Goal: Check status: Check status

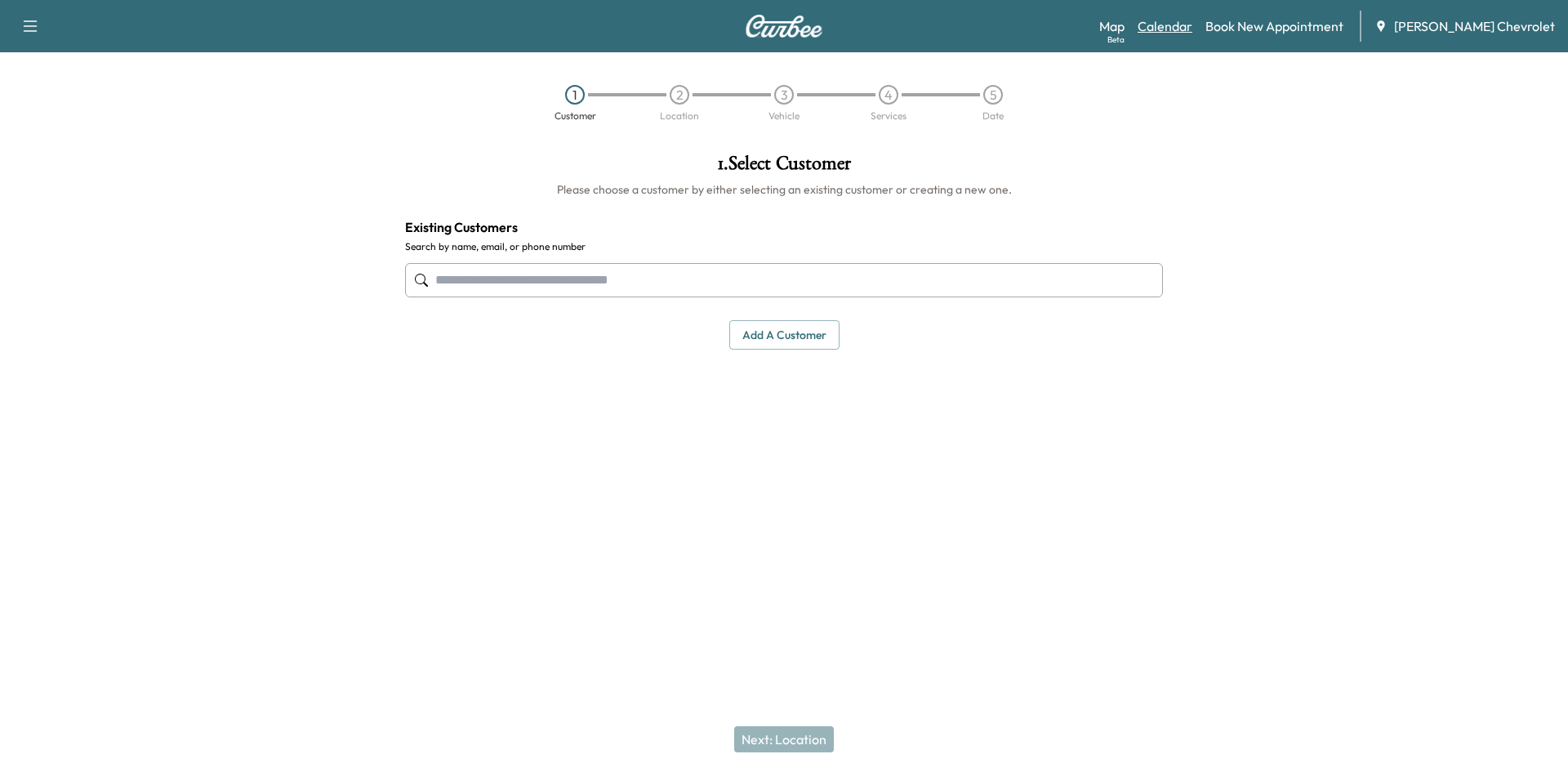
click at [1193, 34] on link "Calendar" at bounding box center [1165, 26] width 54 height 20
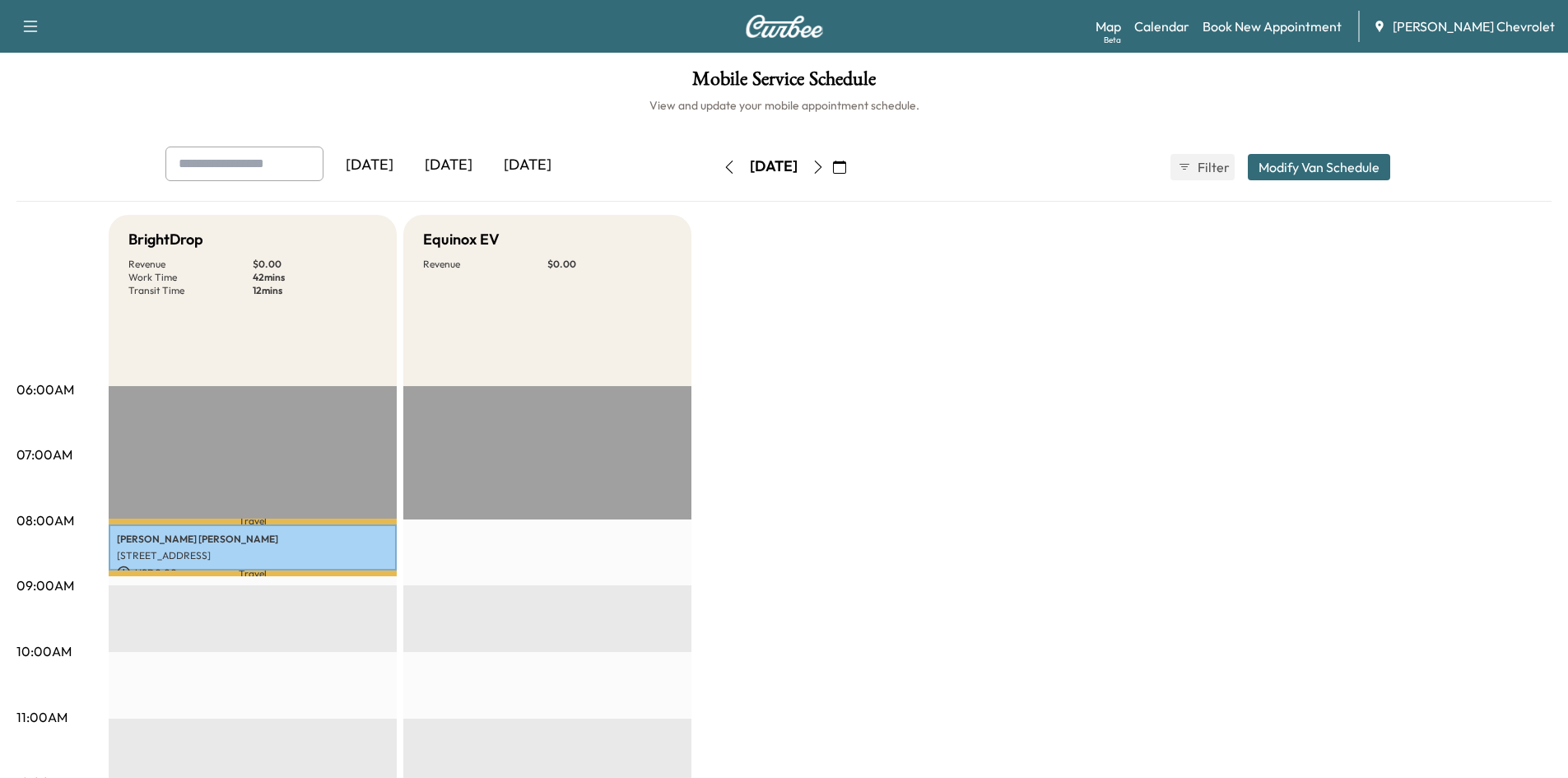
click at [825, 163] on icon "button" at bounding box center [818, 167] width 13 height 13
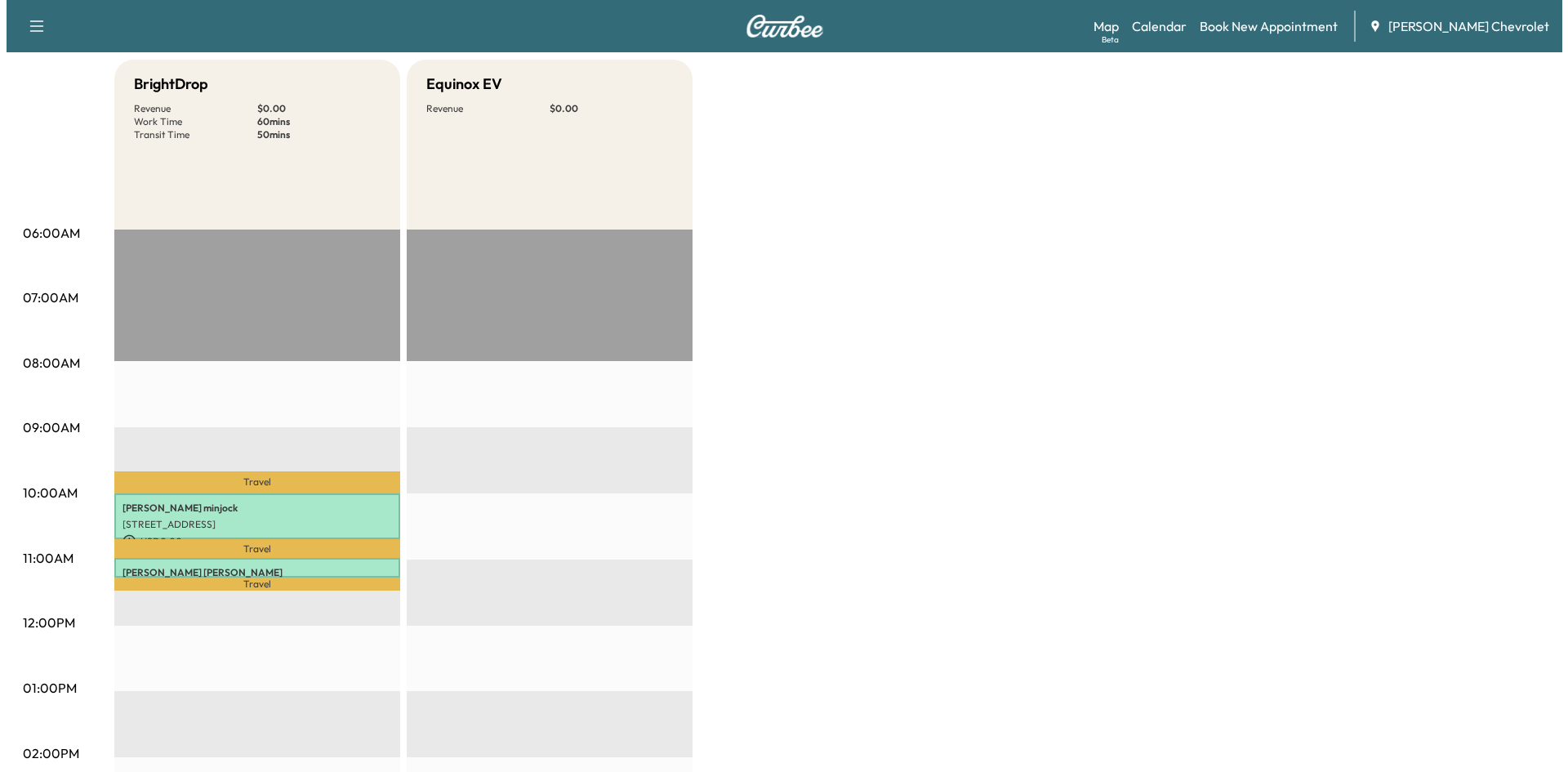
scroll to position [163, 0]
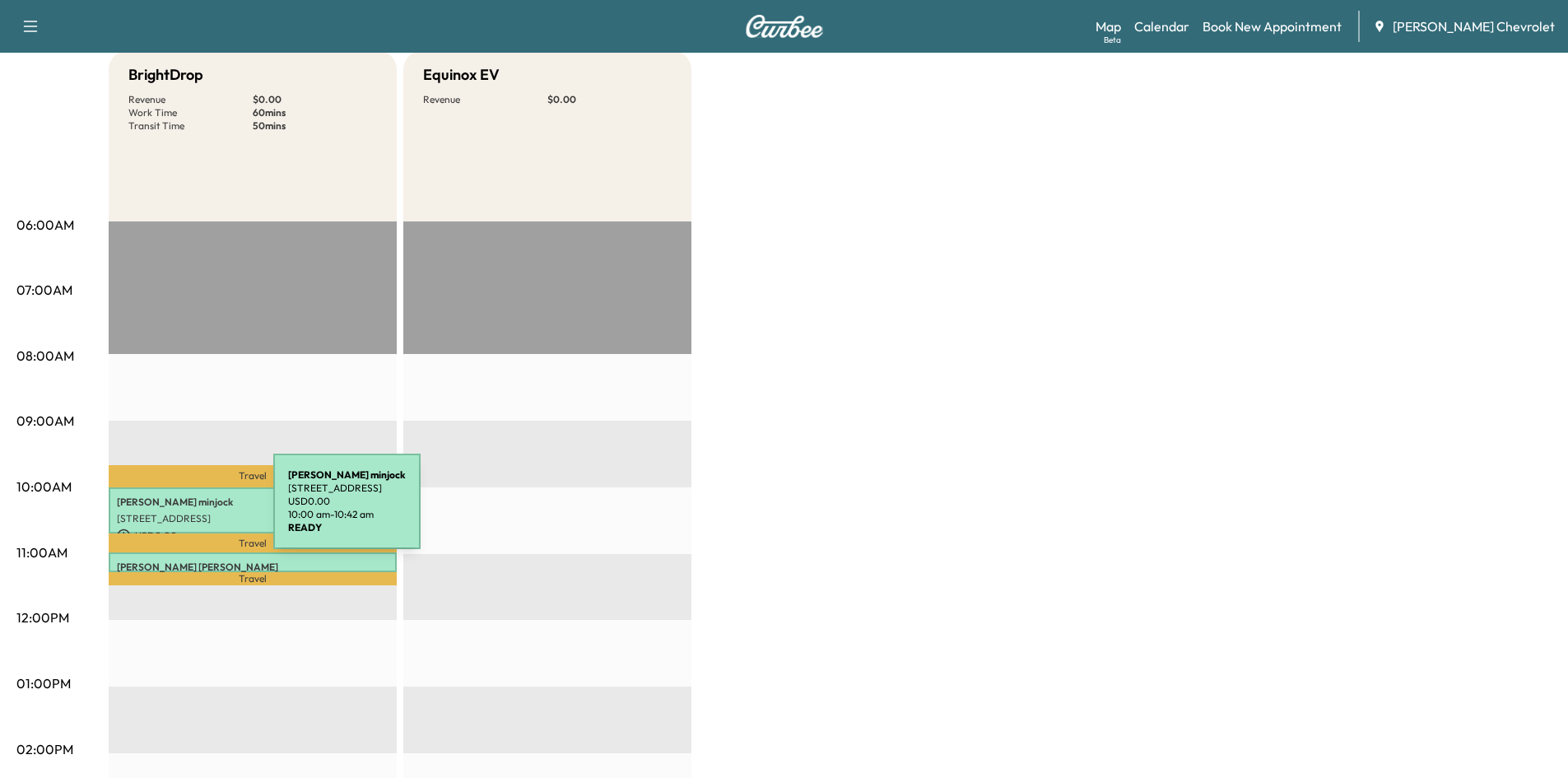
click at [150, 512] on p "[STREET_ADDRESS]" at bounding box center [252, 519] width 271 height 13
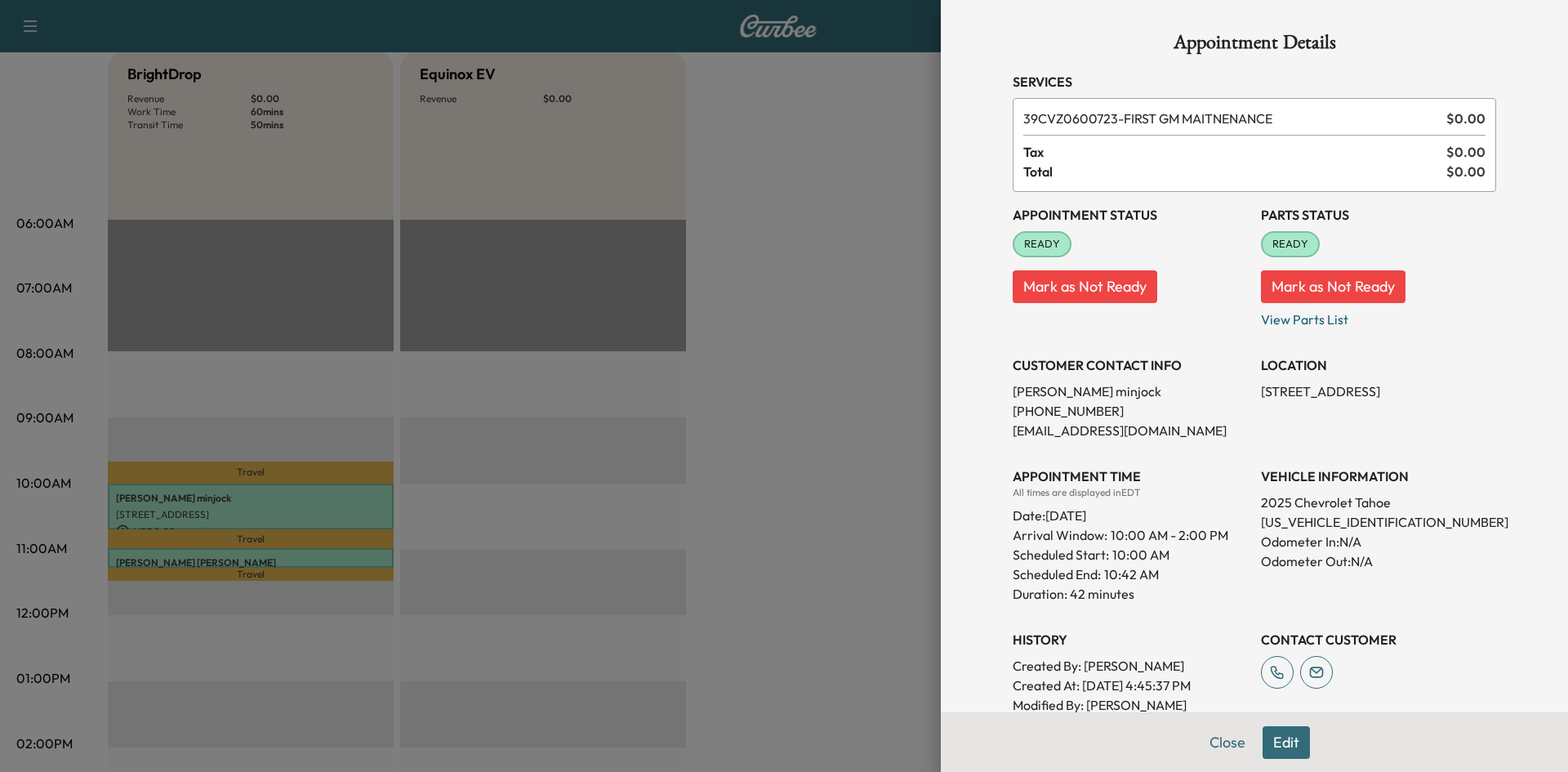
click at [682, 312] on div at bounding box center [784, 386] width 1568 height 772
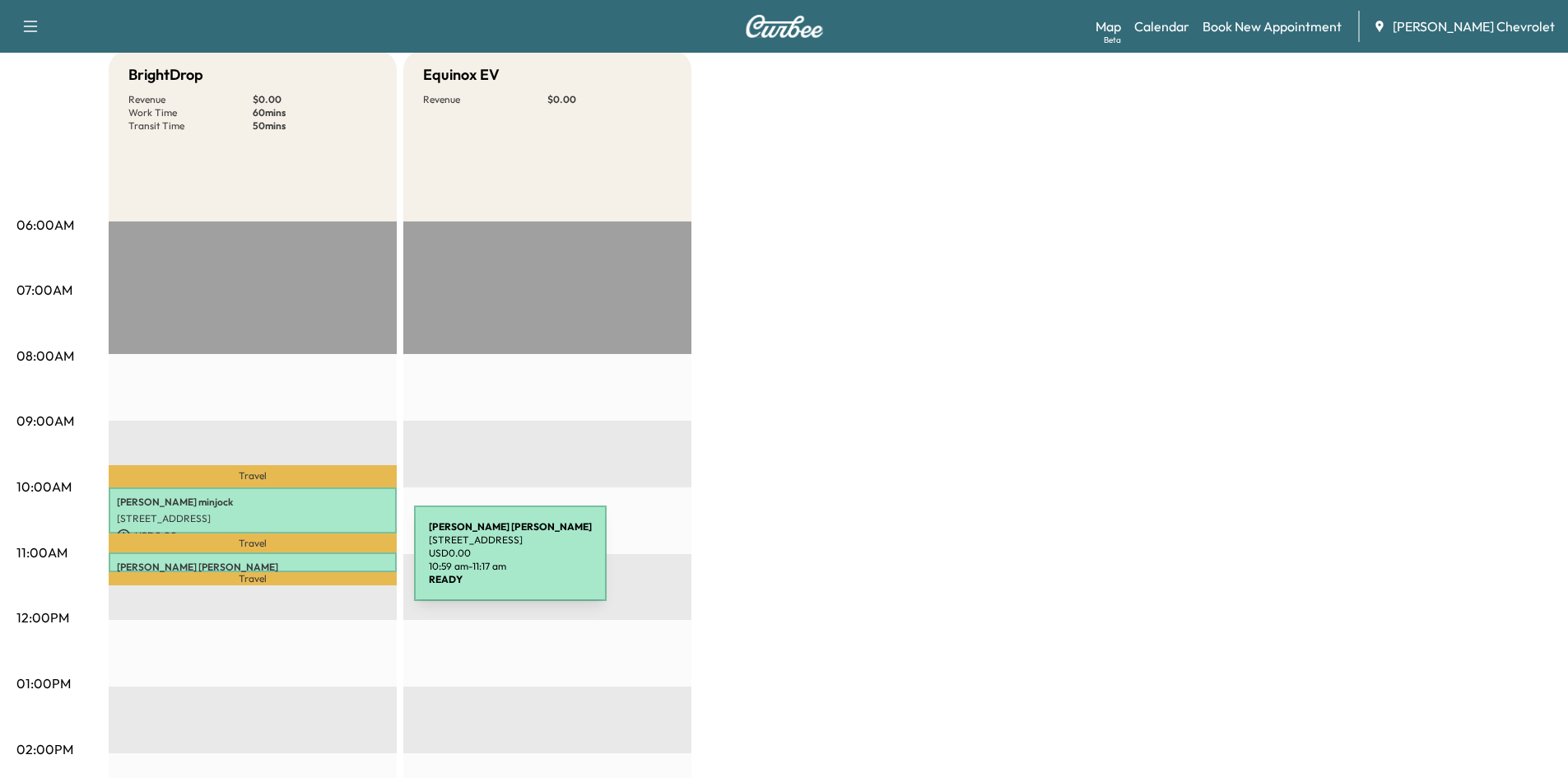
click at [290, 562] on p "[PERSON_NAME]" at bounding box center [252, 567] width 271 height 13
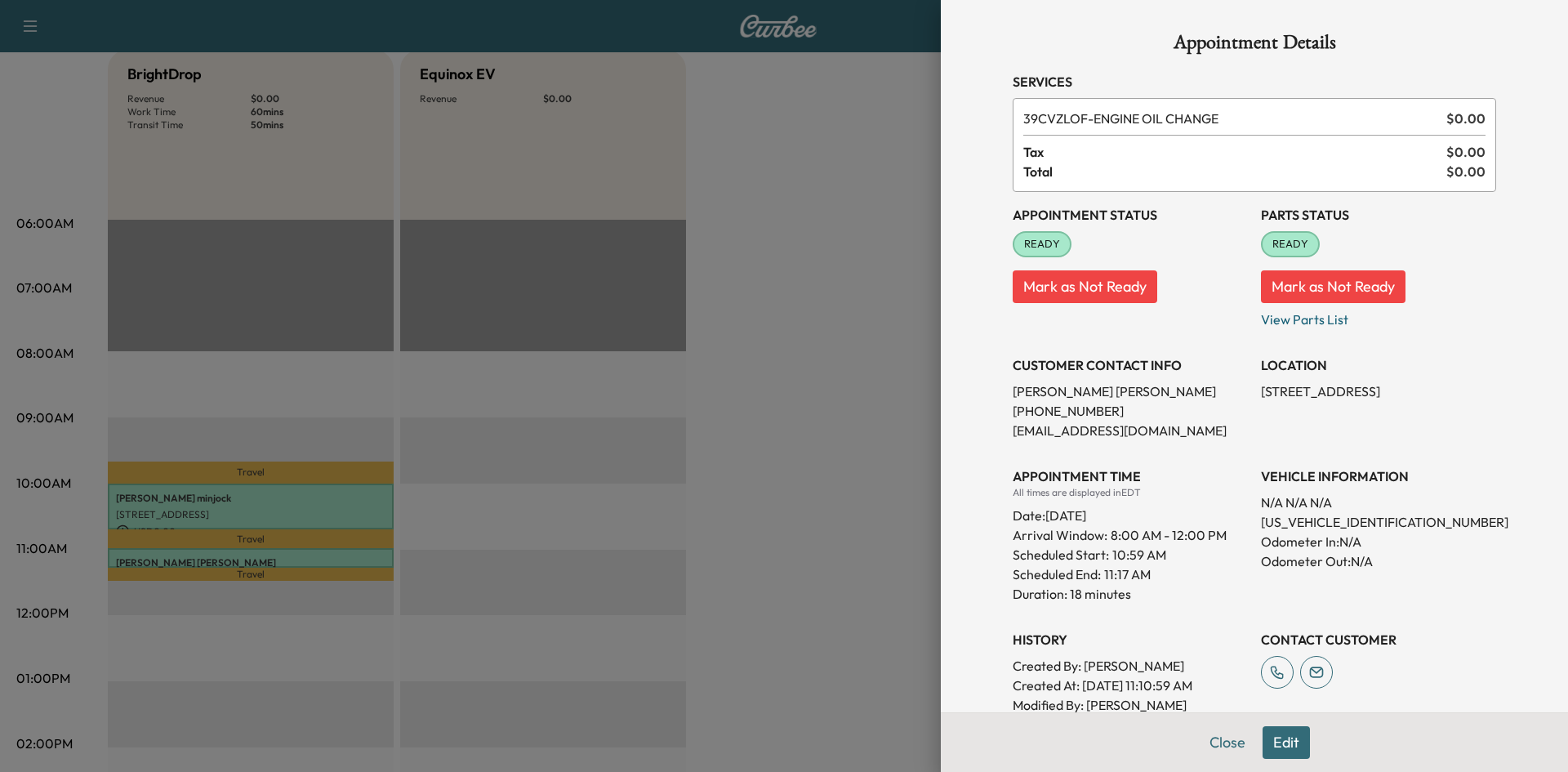
click at [830, 333] on div at bounding box center [784, 386] width 1568 height 772
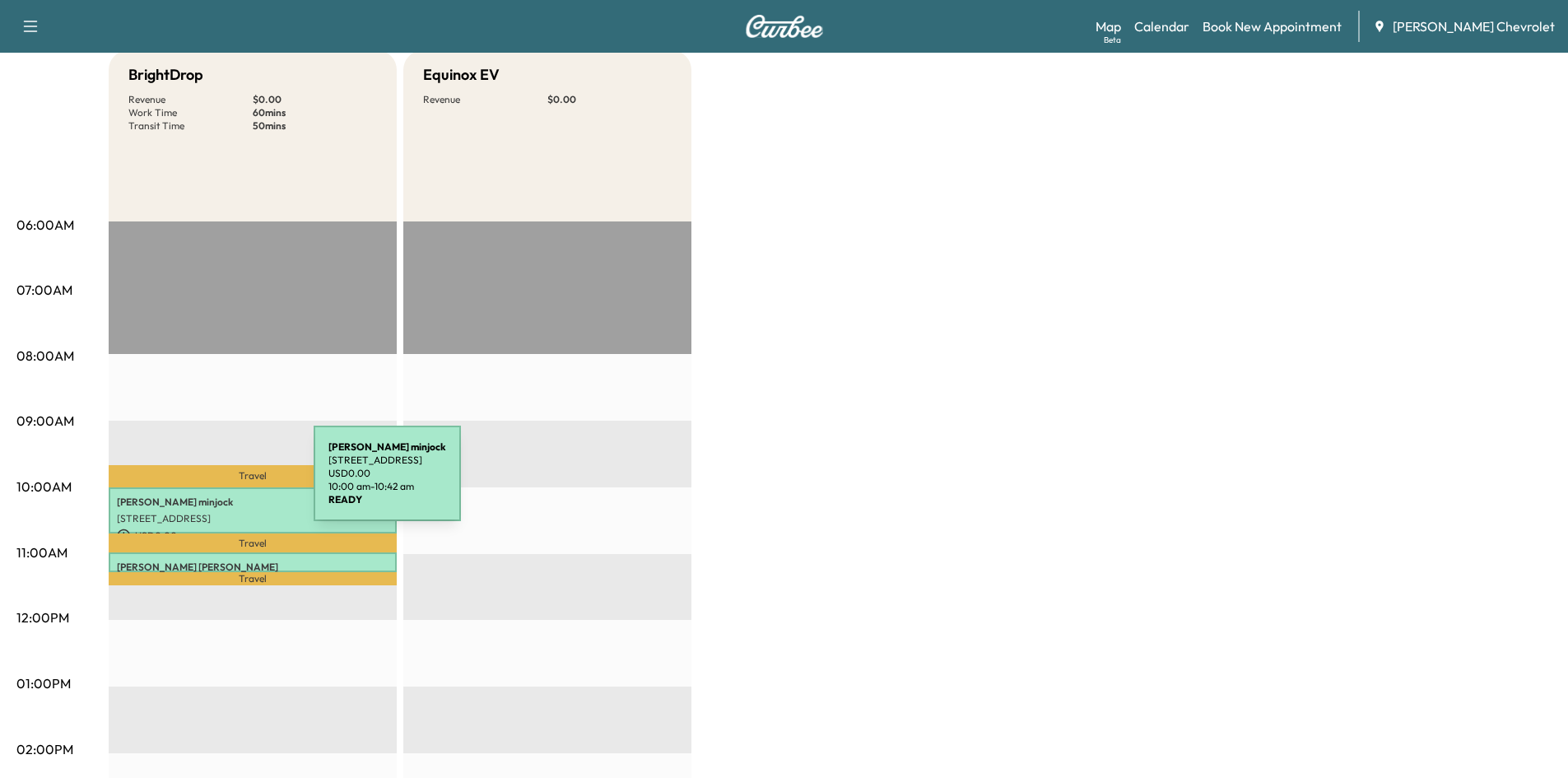
click at [190, 487] on div "[PERSON_NAME] [STREET_ADDRESS][PERSON_NAME] USD 0.00 10:00 am - 10:42 am" at bounding box center [252, 510] width 288 height 47
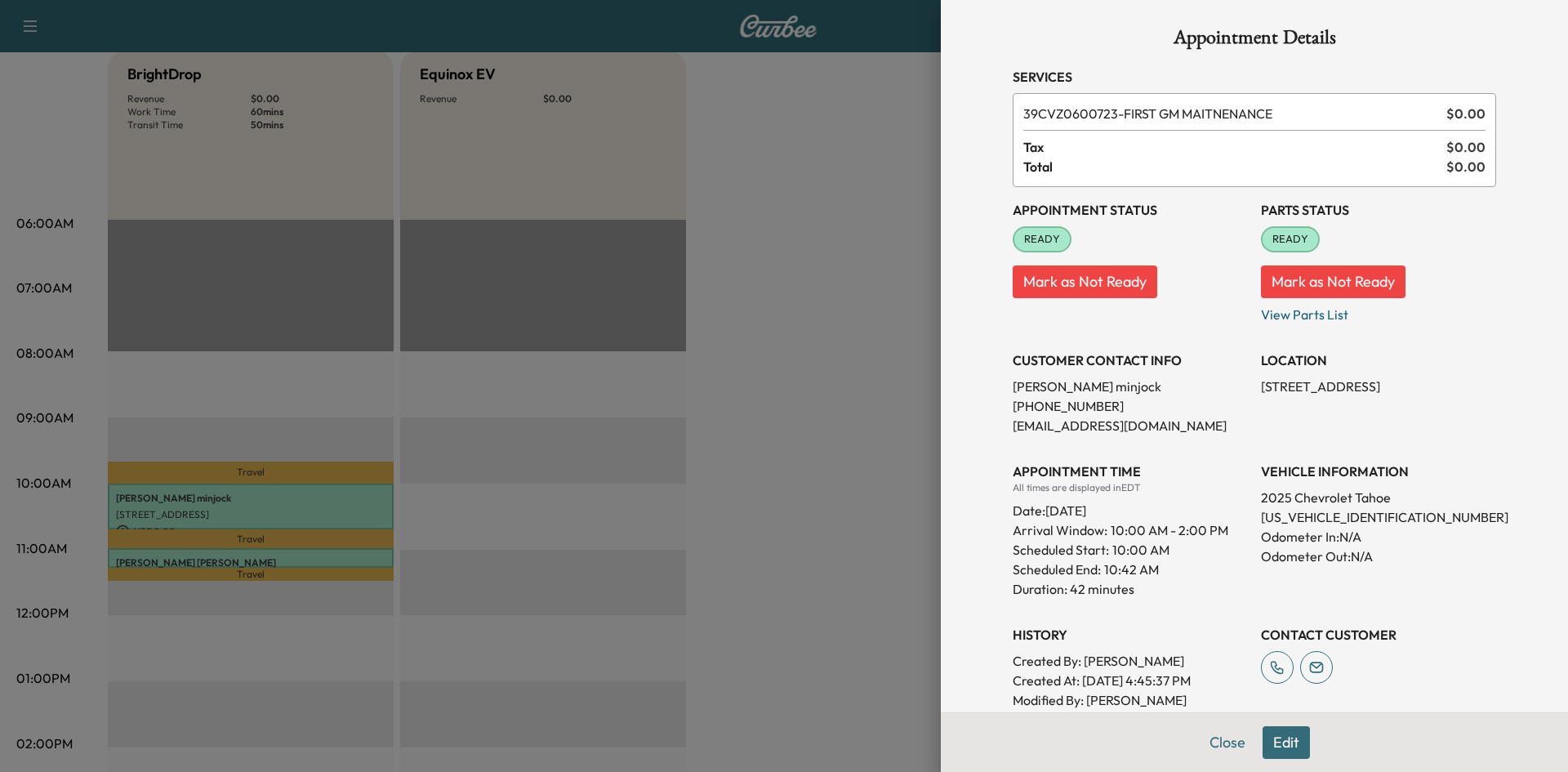
scroll to position [0, 0]
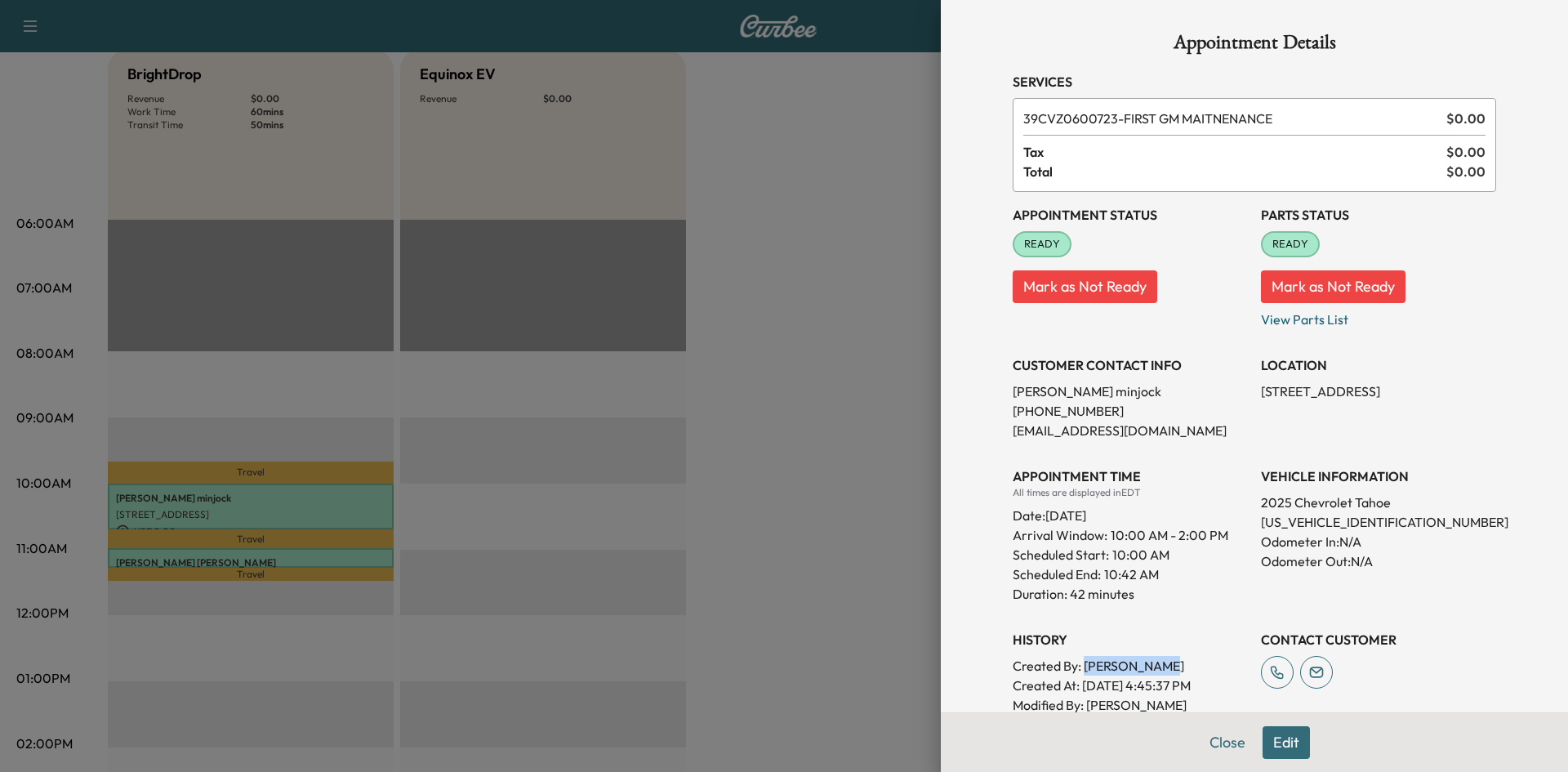
drag, startPoint x: 1077, startPoint y: 660, endPoint x: 1168, endPoint y: 651, distance: 91.4
click at [1168, 651] on div "History Created By : [PERSON_NAME] Created At : [DATE] 4:45:37 PM Modified By :…" at bounding box center [1130, 675] width 236 height 118
click at [1105, 646] on h3 "History" at bounding box center [1130, 640] width 236 height 20
drag, startPoint x: 723, startPoint y: 498, endPoint x: 477, endPoint y: 447, distance: 251.2
click at [715, 497] on div at bounding box center [784, 386] width 1568 height 772
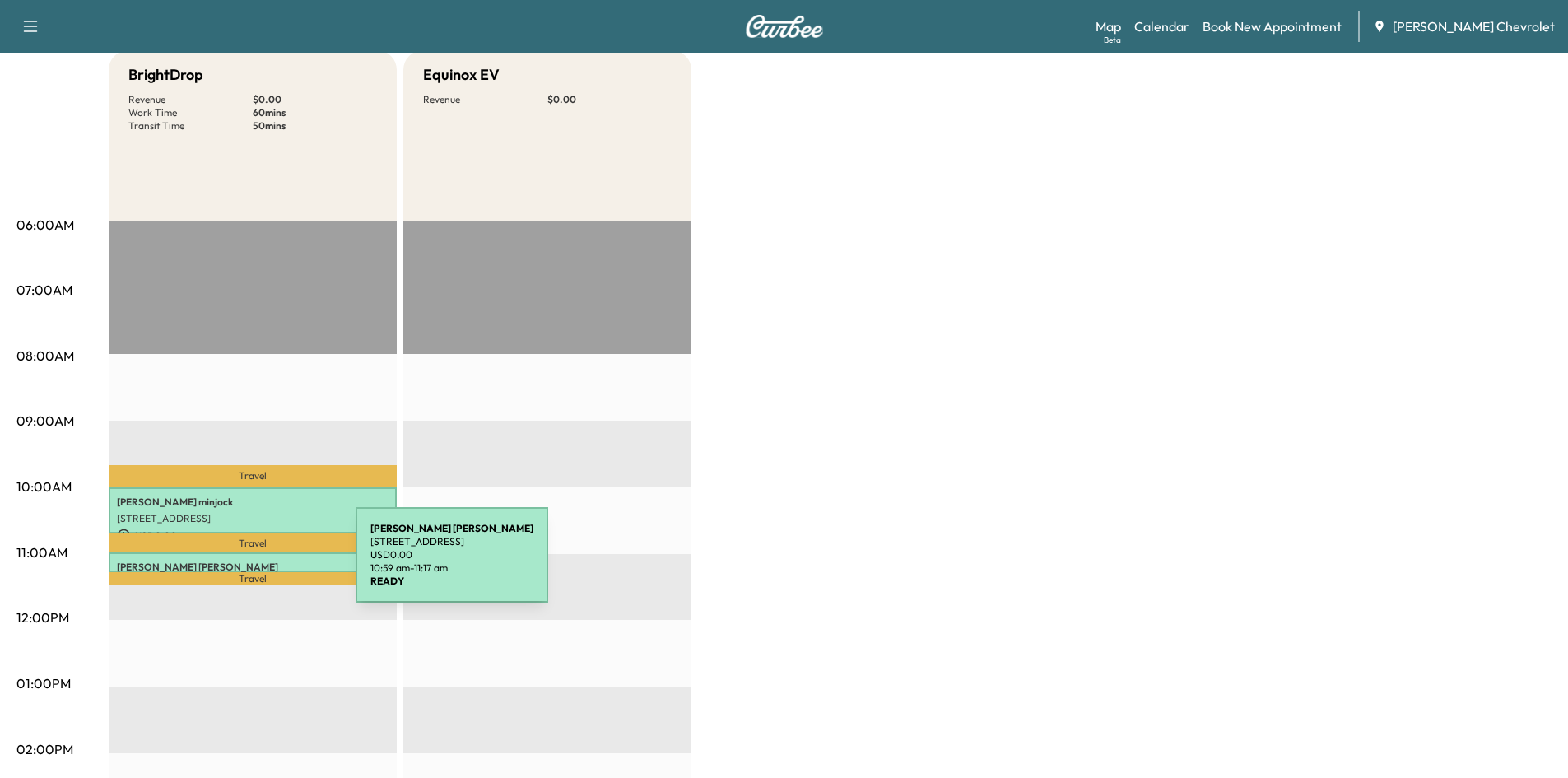
click at [232, 564] on p "[PERSON_NAME]" at bounding box center [252, 567] width 271 height 13
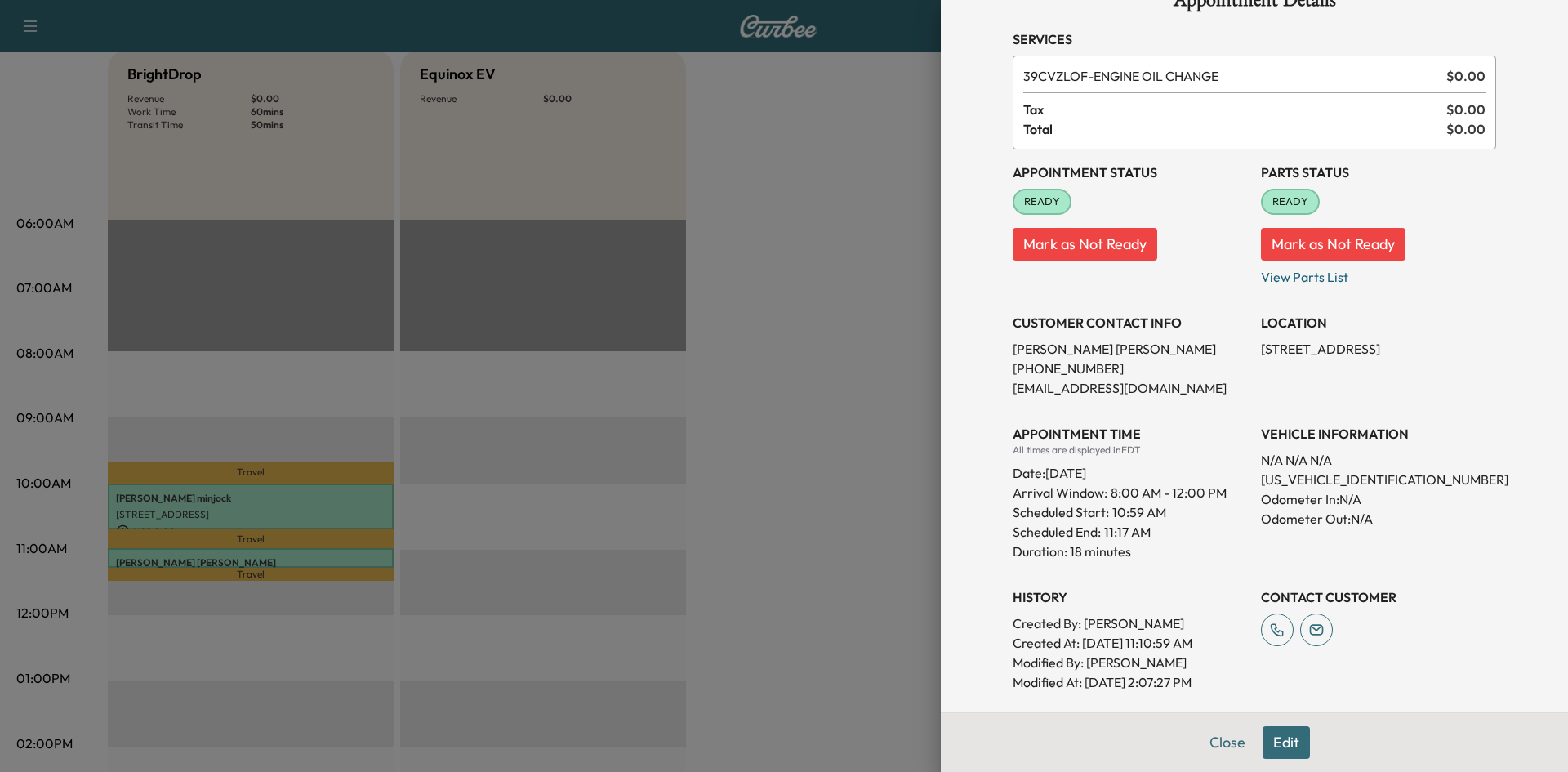
scroll to position [163, 0]
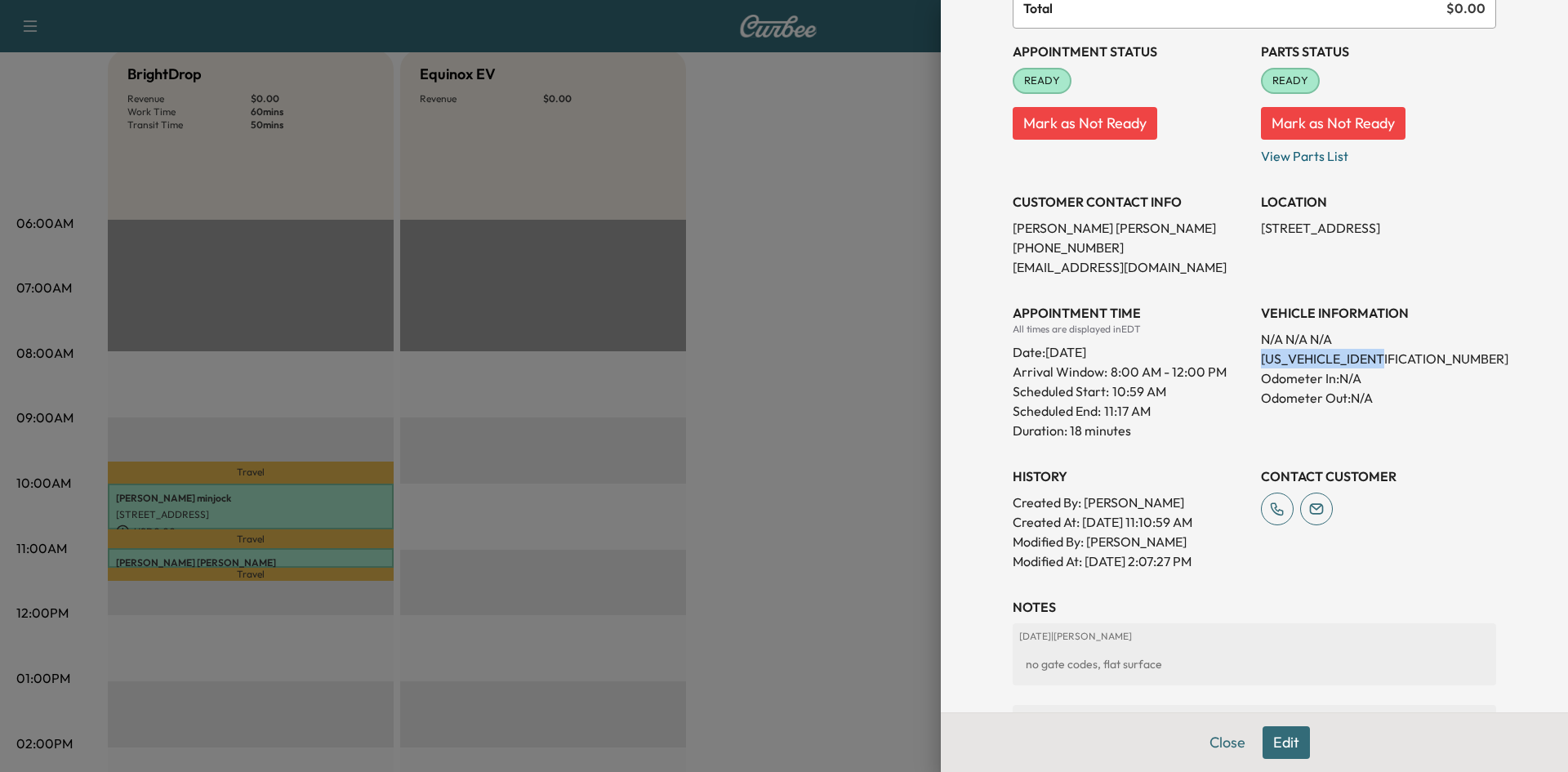
drag, startPoint x: 1249, startPoint y: 360, endPoint x: 1380, endPoint y: 353, distance: 131.2
click at [1380, 353] on p "[US_VEHICLE_IDENTIFICATION_NUMBER]" at bounding box center [1379, 359] width 236 height 20
copy p "[US_VEHICLE_IDENTIFICATION_NUMBER]"
drag, startPoint x: 1255, startPoint y: 336, endPoint x: 1367, endPoint y: 335, distance: 112.0
click at [1367, 335] on p "N/A N/A N/A" at bounding box center [1379, 339] width 236 height 20
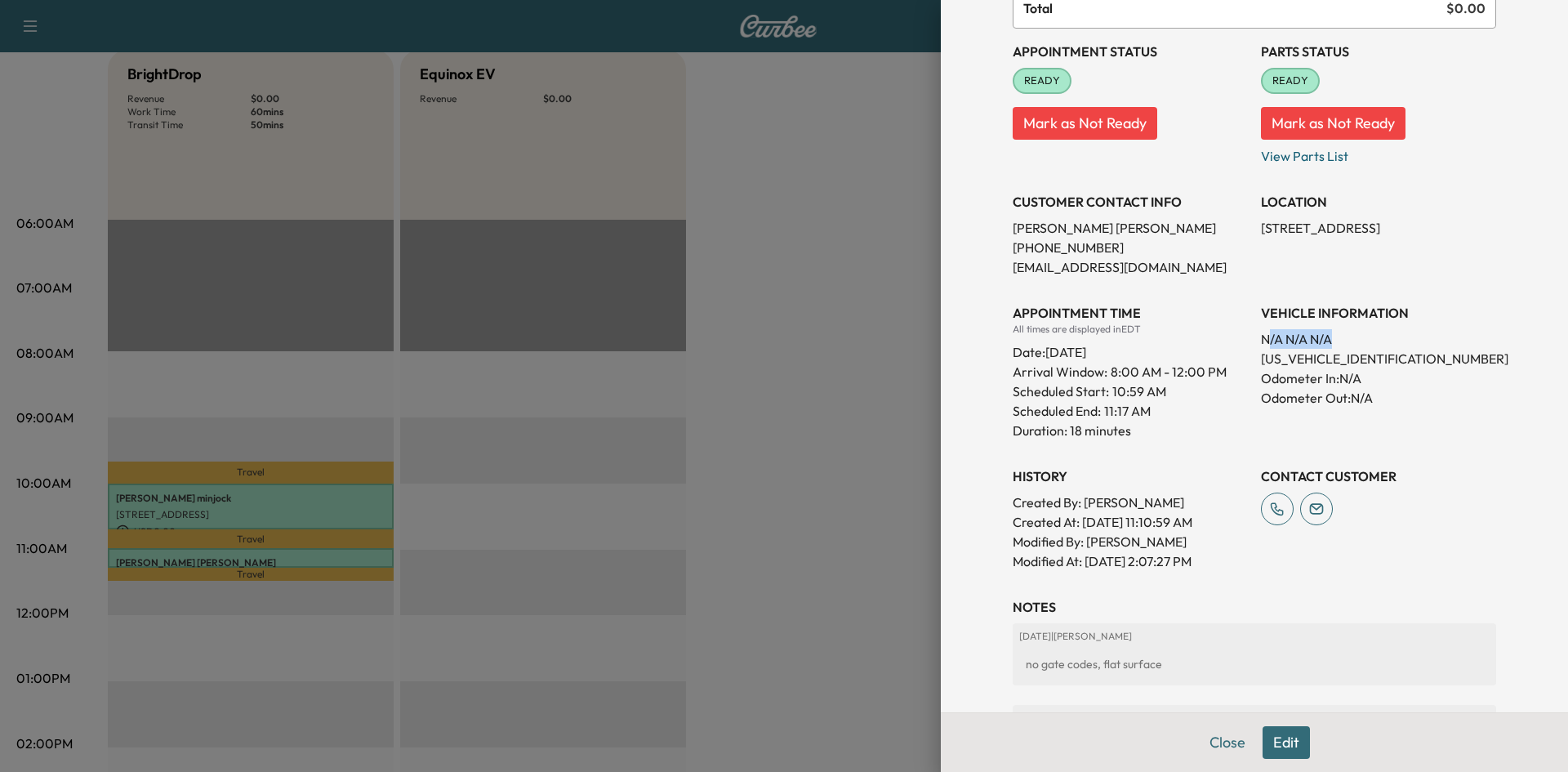
click at [1369, 338] on p "N/A N/A N/A" at bounding box center [1379, 339] width 236 height 20
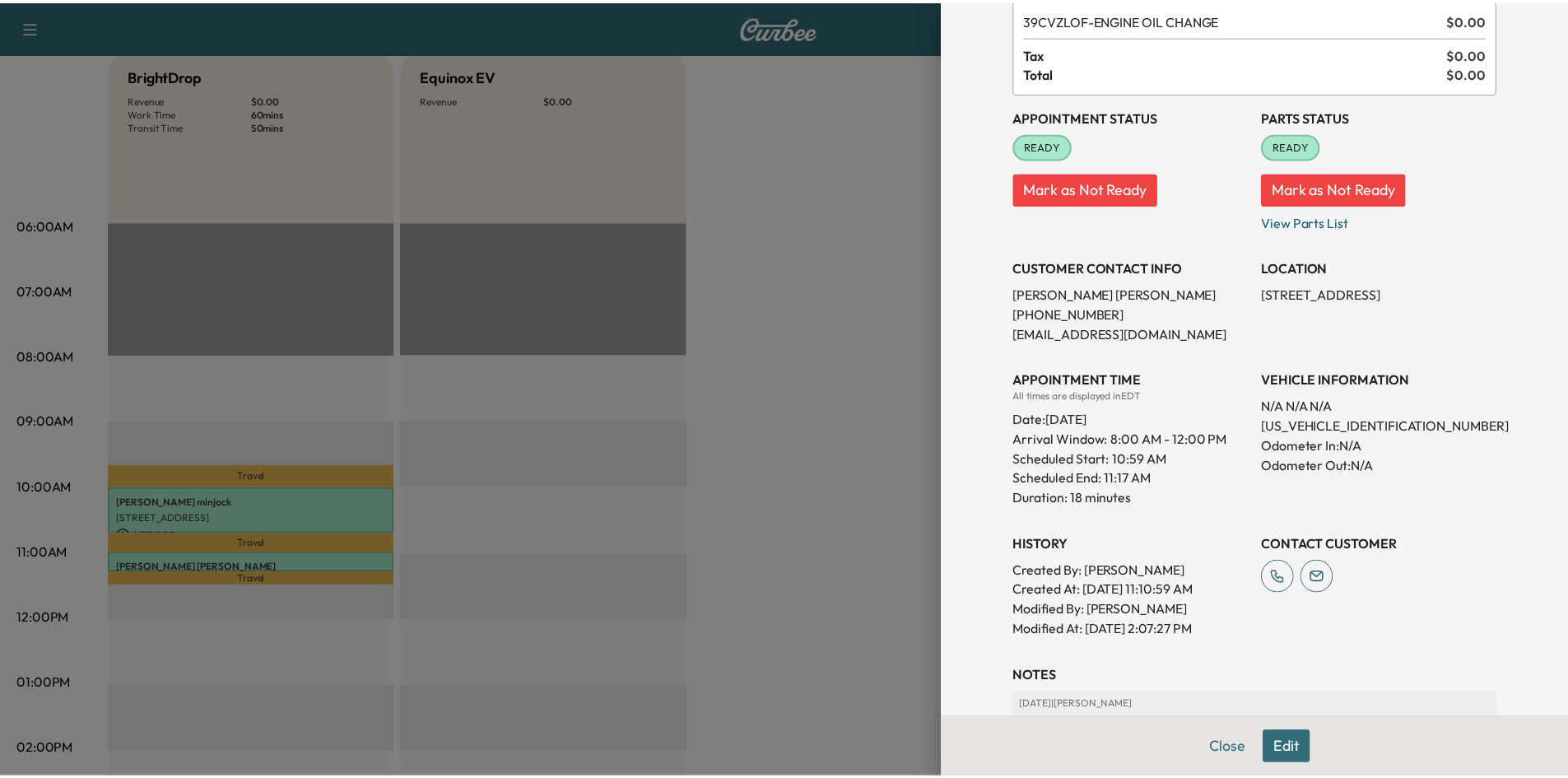
scroll to position [0, 0]
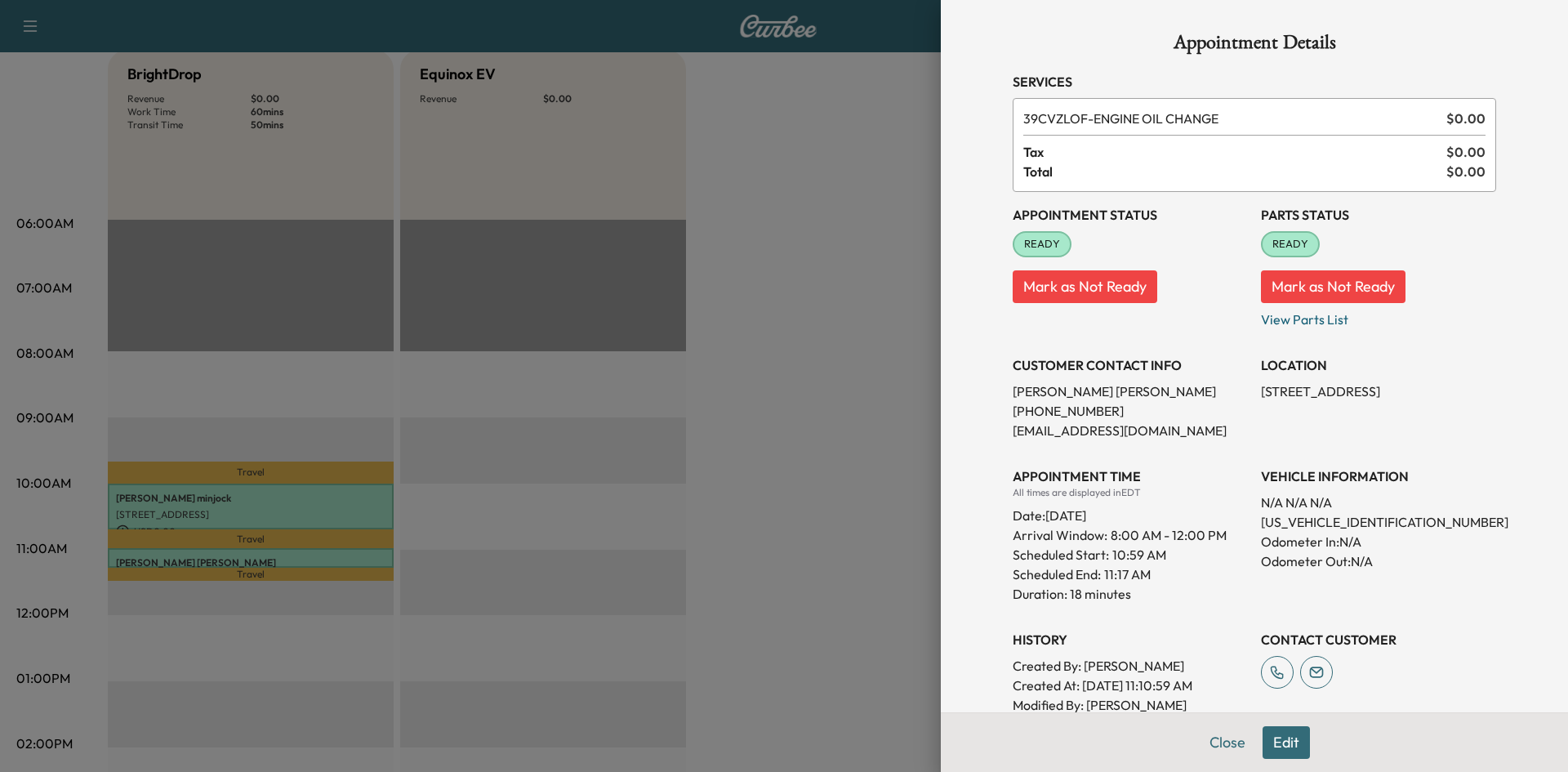
click at [825, 436] on div at bounding box center [784, 386] width 1568 height 772
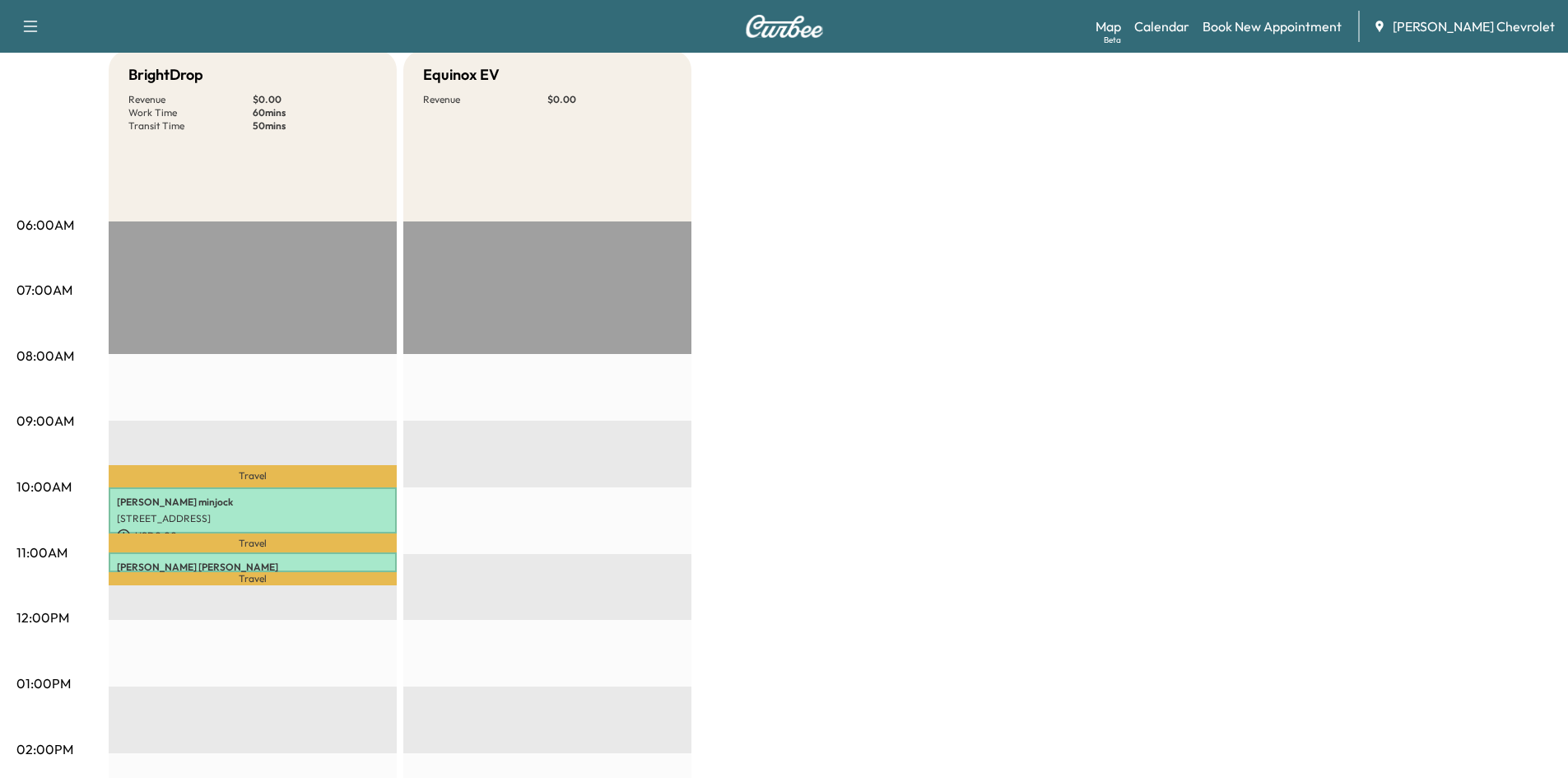
click at [891, 405] on div "BrightDrop Revenue $ 0.00 Work Time 60 mins Transit Time 50 mins Travel [PERSON…" at bounding box center [830, 668] width 1443 height 1235
